Goal: Check status: Check status

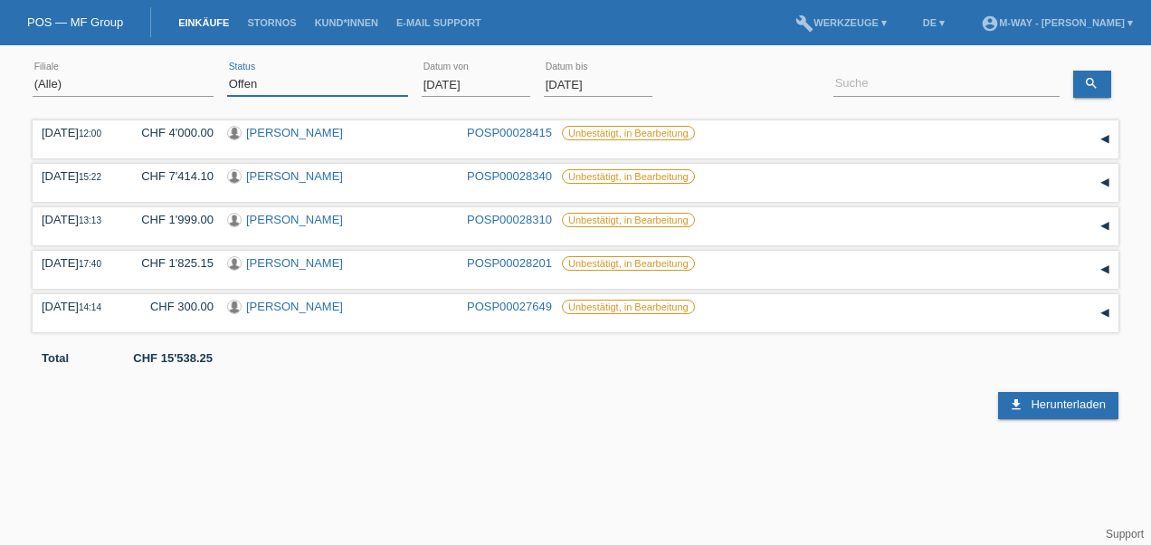
click at [312, 78] on select "(Alle) Neu Offen Zurückgewiesen Zurückgetreten / Storniert Abgeschlossen" at bounding box center [317, 84] width 181 height 22
select select "ALL"
click at [227, 73] on select "(Alle) Neu Offen Zurückgewiesen Zurückgetreten / Storniert Abgeschlossen" at bounding box center [317, 84] width 181 height 22
click at [445, 80] on input "01.09.2025" at bounding box center [476, 84] width 109 height 23
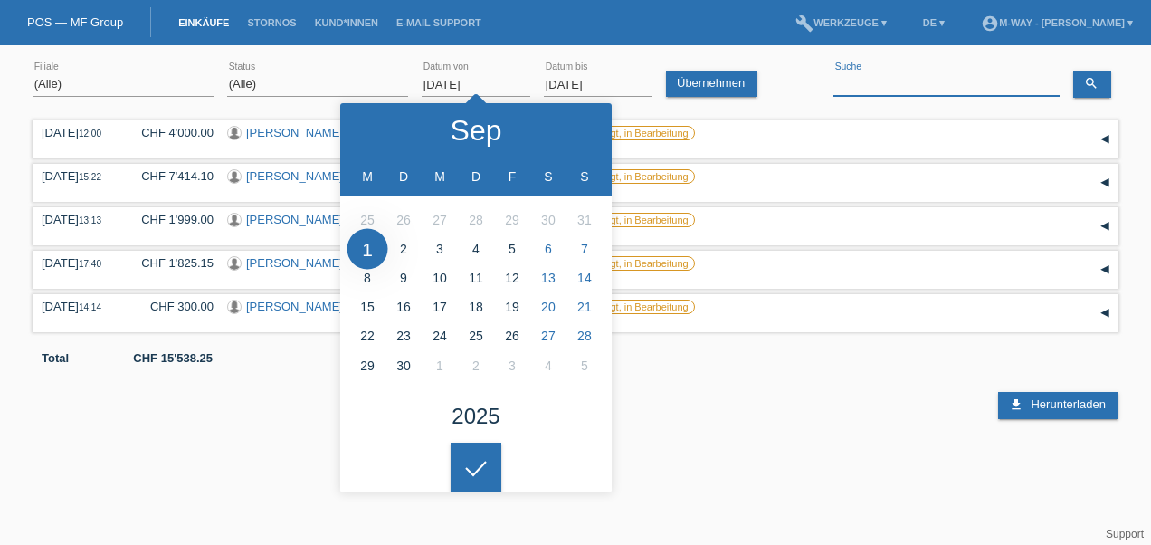
click at [857, 78] on input at bounding box center [947, 84] width 226 height 23
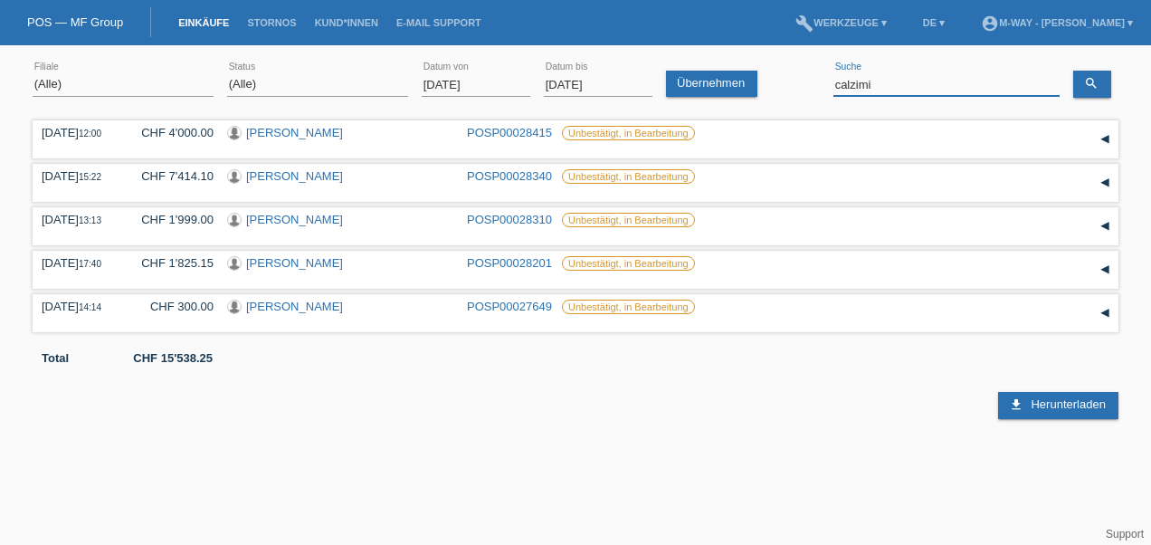
type input "calzimi"
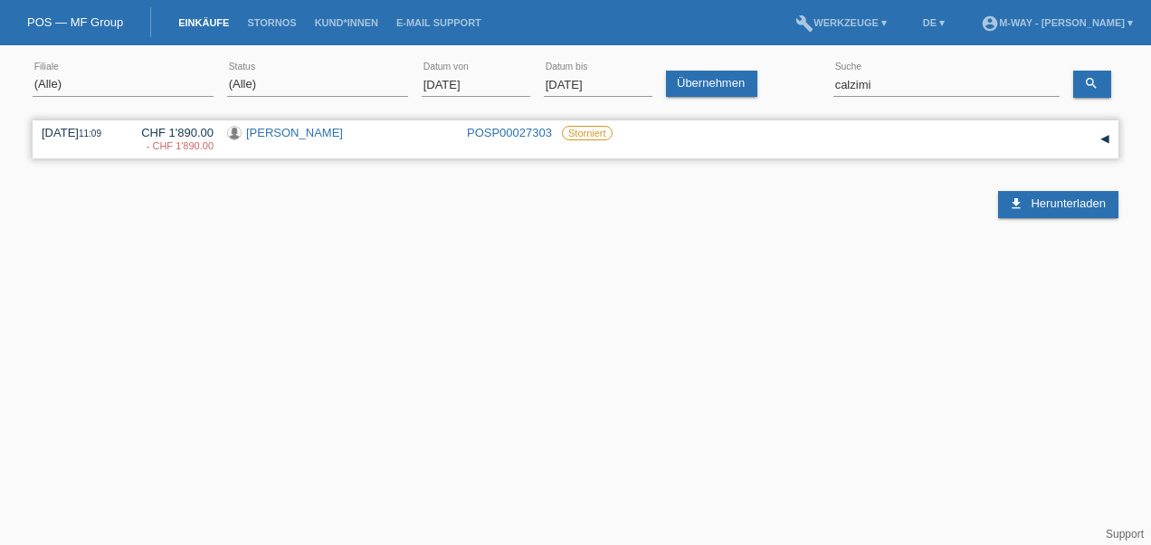
click at [511, 132] on link "POSP00027303" at bounding box center [509, 133] width 85 height 14
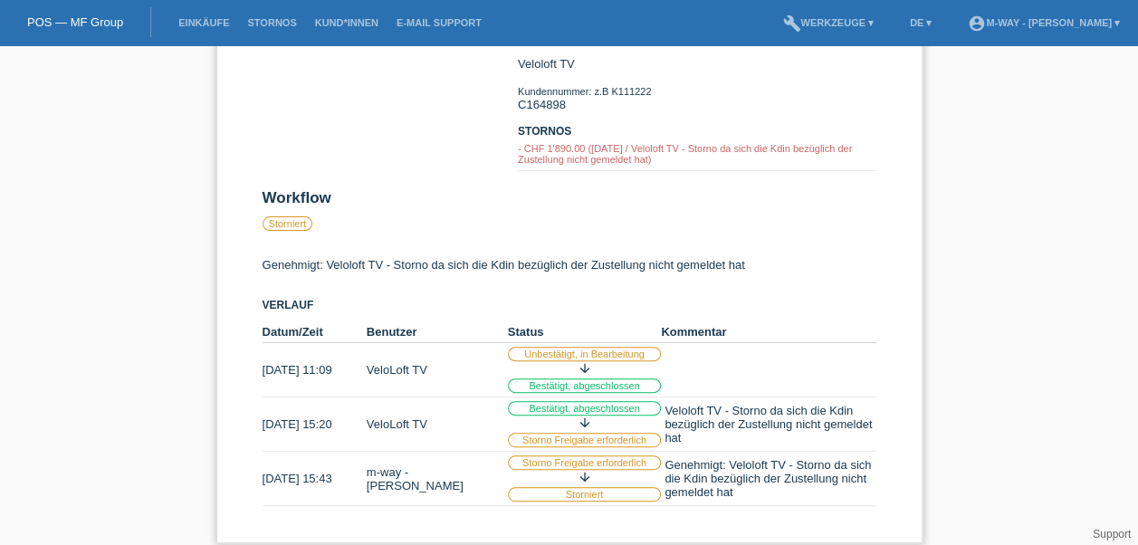
scroll to position [187, 0]
